Goal: Entertainment & Leisure: Consume media (video, audio)

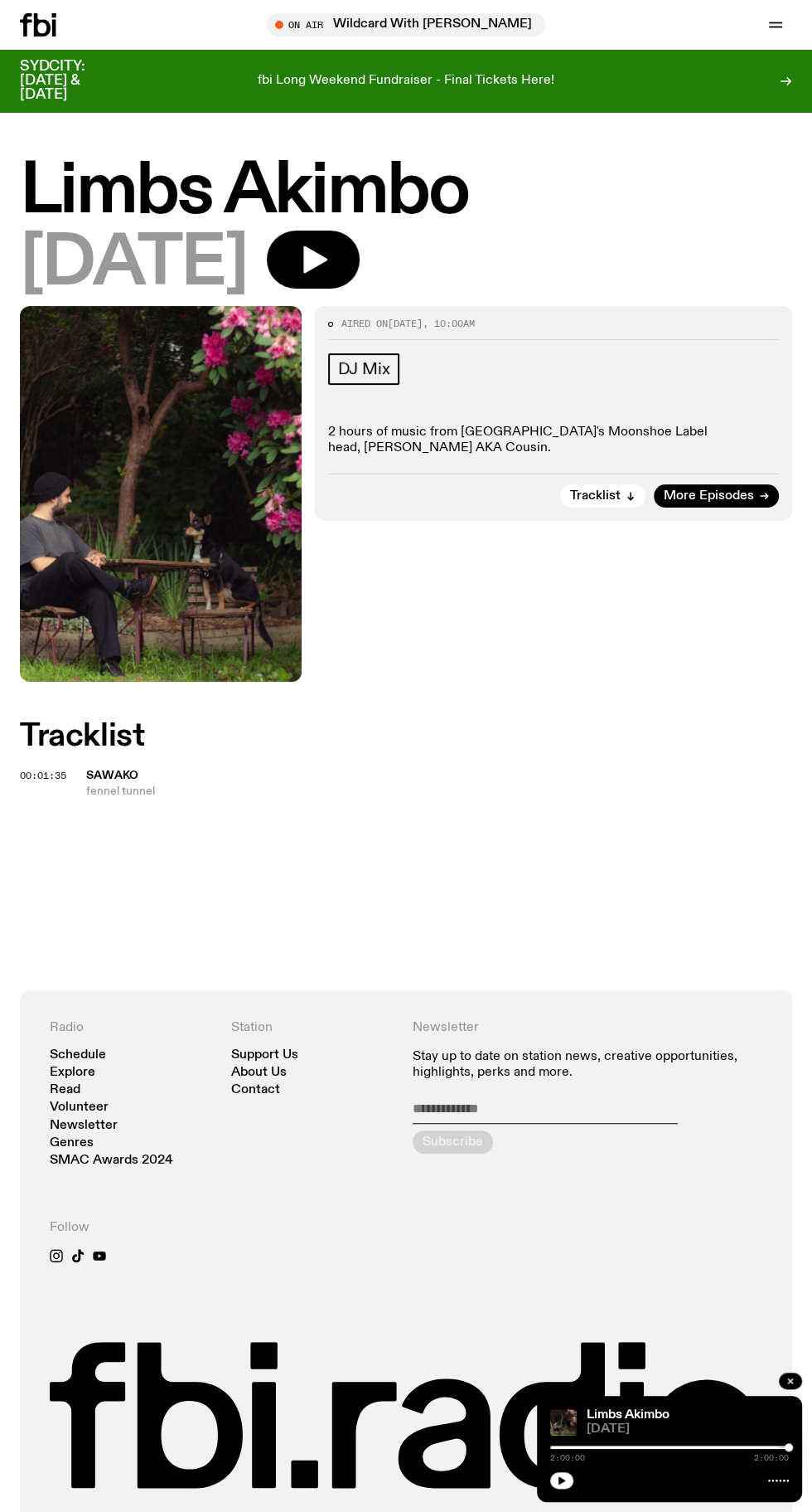
click at [330, 255] on icon "button" at bounding box center [314, 260] width 33 height 33
click at [662, 1447] on div at bounding box center [670, 1448] width 239 height 3
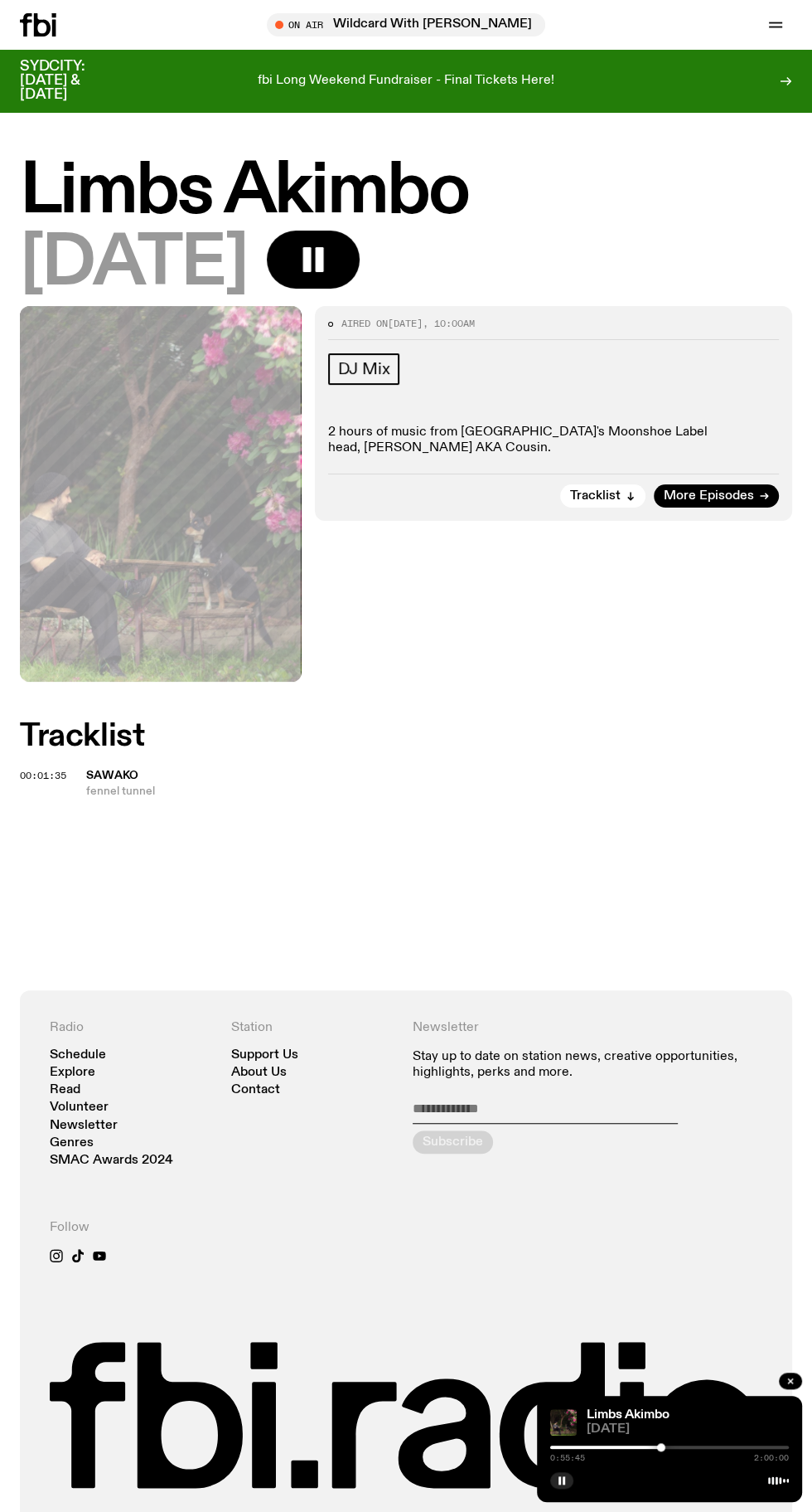
click at [683, 1449] on div at bounding box center [670, 1448] width 239 height 3
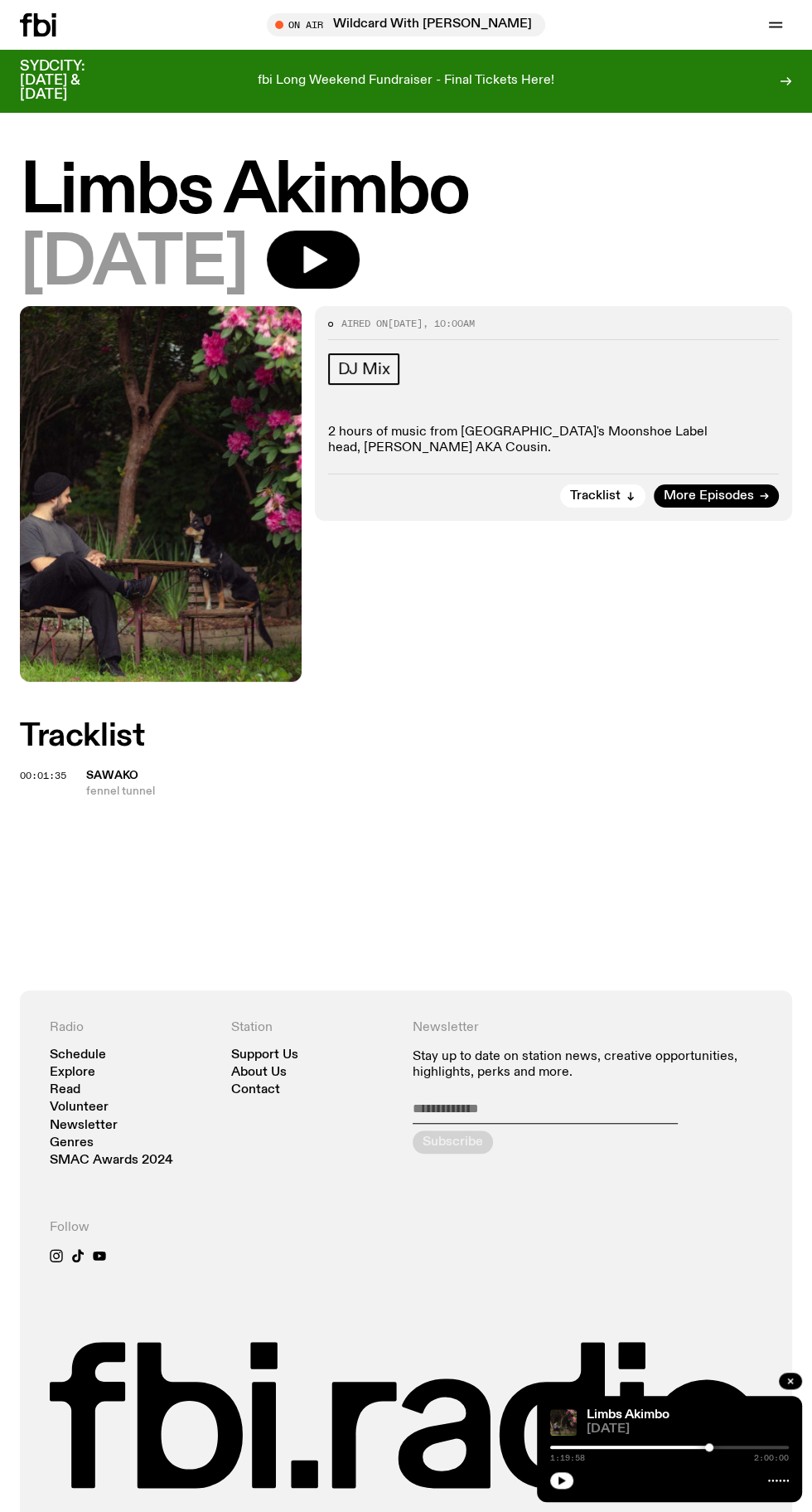
click at [330, 269] on icon "button" at bounding box center [314, 260] width 33 height 33
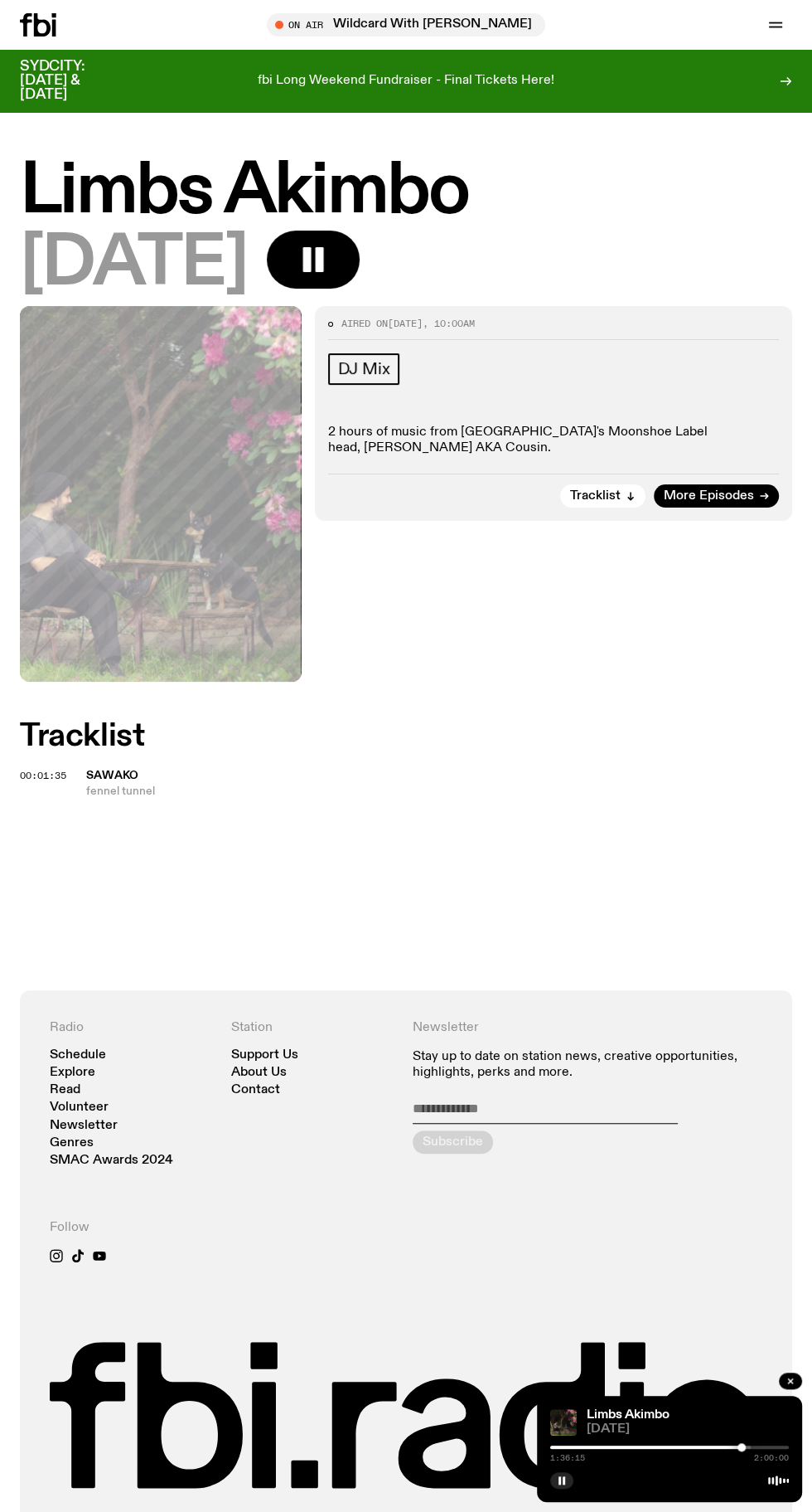
click at [360, 242] on button "button" at bounding box center [313, 259] width 93 height 58
